Goal: Go to known website: Access a specific website the user already knows

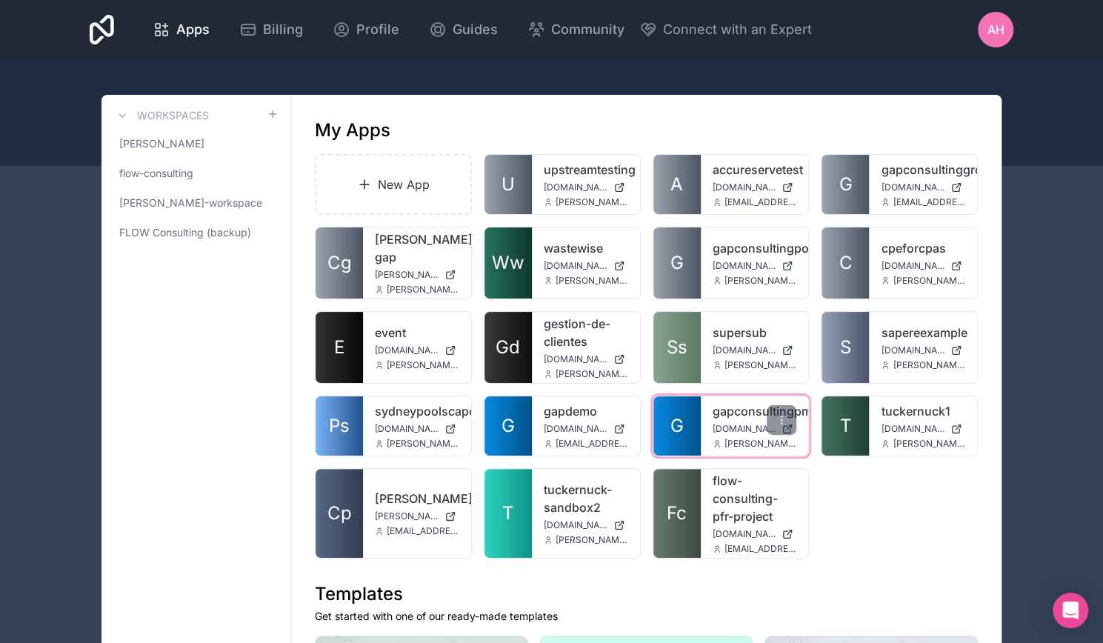
click at [737, 402] on link "gapconsultingpm" at bounding box center [755, 411] width 84 height 18
